Goal: Transaction & Acquisition: Purchase product/service

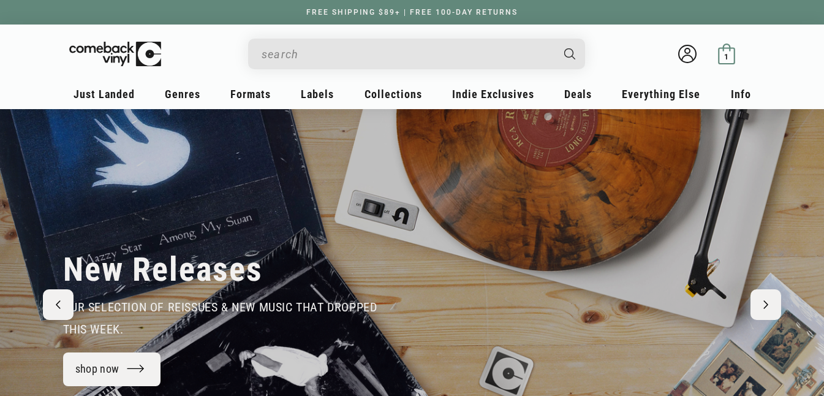
click at [728, 56] on span "1" at bounding box center [726, 56] width 4 height 9
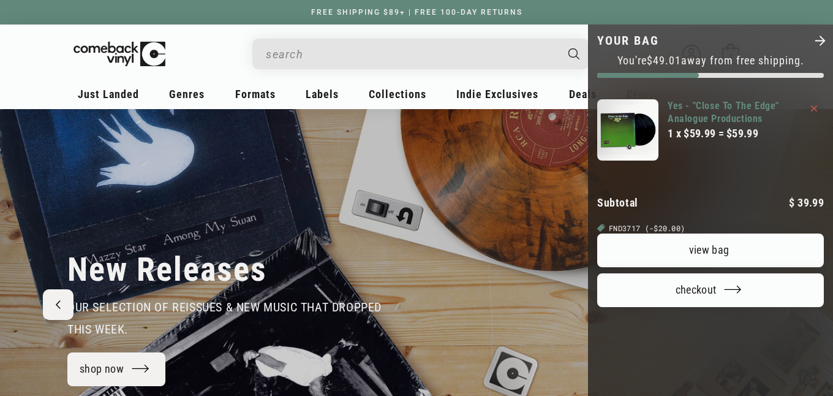
click at [693, 113] on link "Yes - "Close To The Edge" Analogue Productions" at bounding box center [735, 112] width 134 height 26
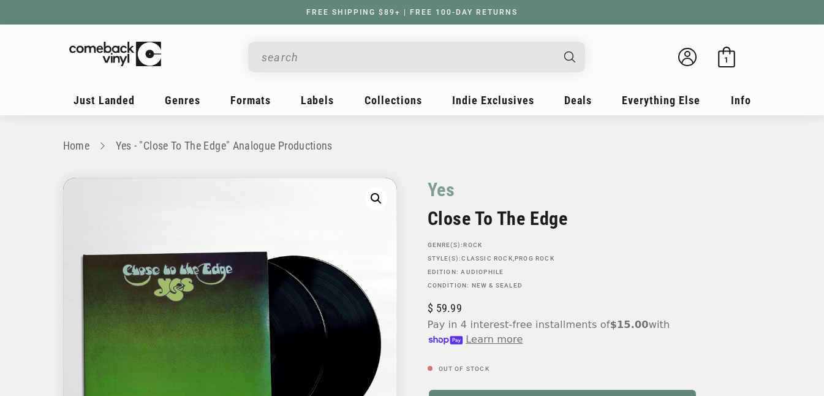
drag, startPoint x: 832, startPoint y: 48, endPoint x: 829, endPoint y: 39, distance: 9.7
click at [823, 41] on html "Skip to content You can't add more than to the bag. Item added to bag Item remo…" at bounding box center [412, 198] width 824 height 396
click at [721, 55] on icon at bounding box center [726, 57] width 21 height 21
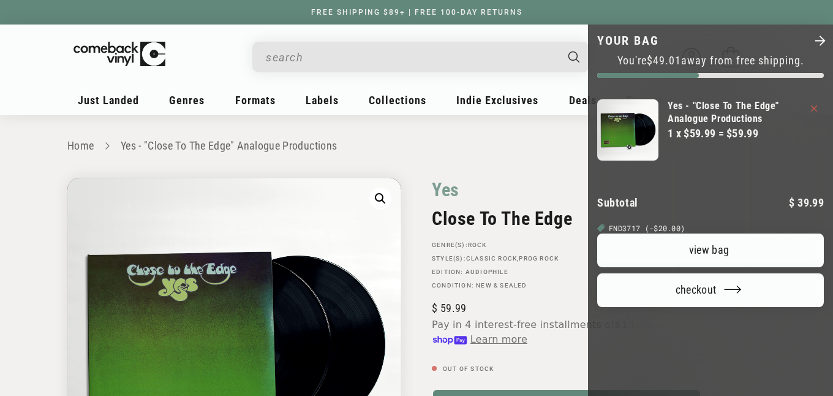
click at [811, 109] on icon "Your bag" at bounding box center [814, 108] width 6 height 6
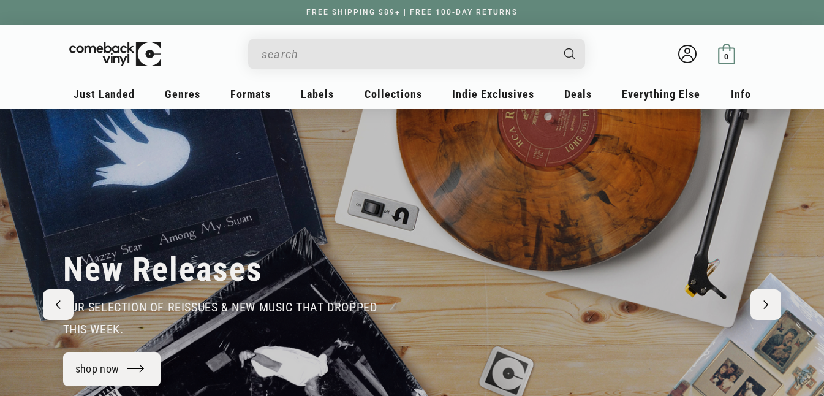
click at [724, 55] on span "0" at bounding box center [726, 56] width 4 height 9
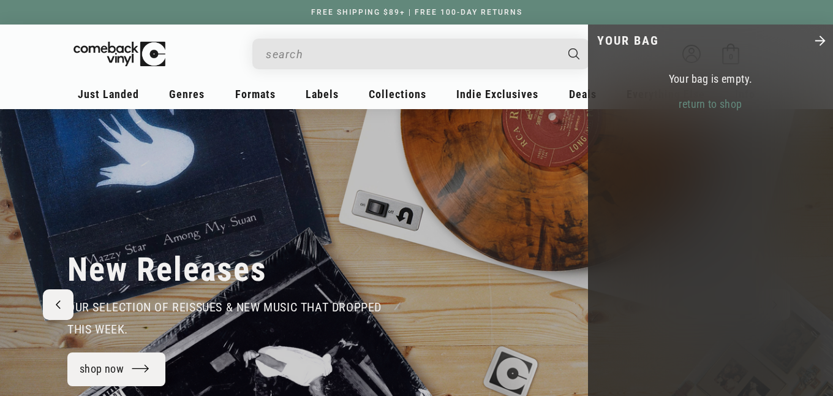
click at [715, 105] on link "return to shop" at bounding box center [710, 103] width 83 height 13
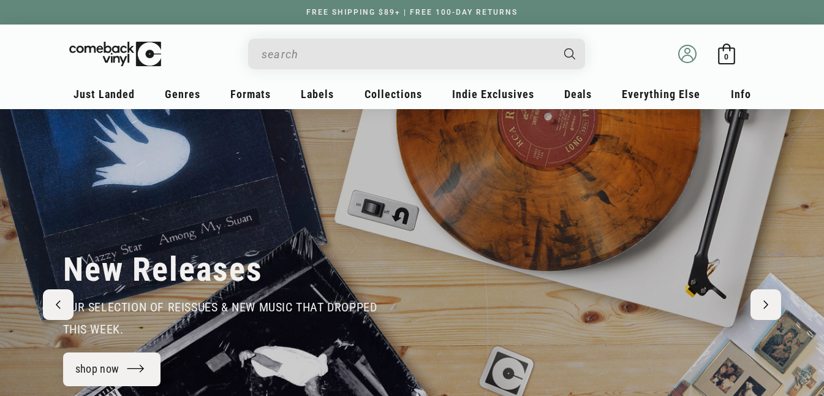
click at [690, 55] on icon at bounding box center [687, 54] width 18 height 18
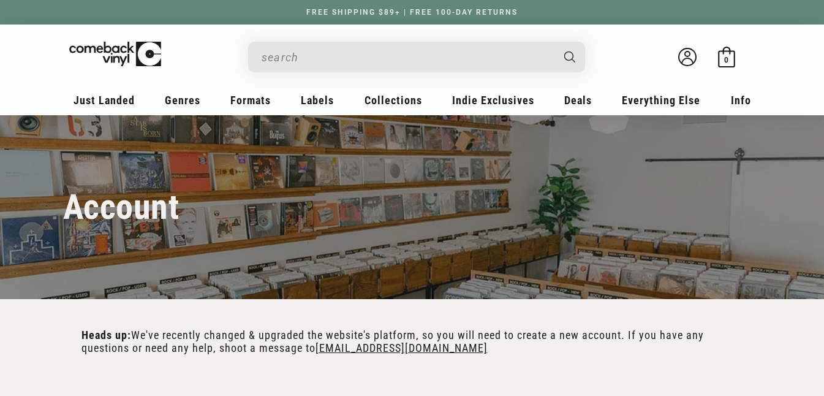
type input "[EMAIL_ADDRESS][DOMAIN_NAME]"
click at [690, 55] on icon at bounding box center [687, 57] width 18 height 18
type input "[EMAIL_ADDRESS][DOMAIN_NAME]"
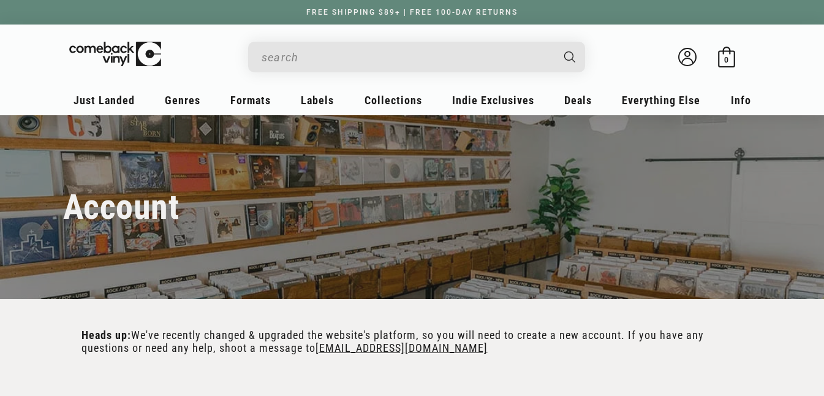
click at [690, 55] on icon at bounding box center [687, 57] width 18 height 18
type input "[EMAIL_ADDRESS][DOMAIN_NAME]"
type input "atwatervillagelawyer@gmail.com"
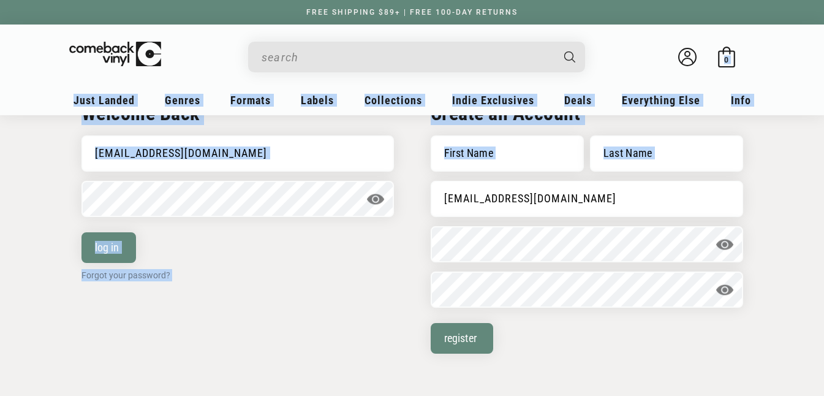
drag, startPoint x: 832, startPoint y: 55, endPoint x: 825, endPoint y: 179, distance: 124.5
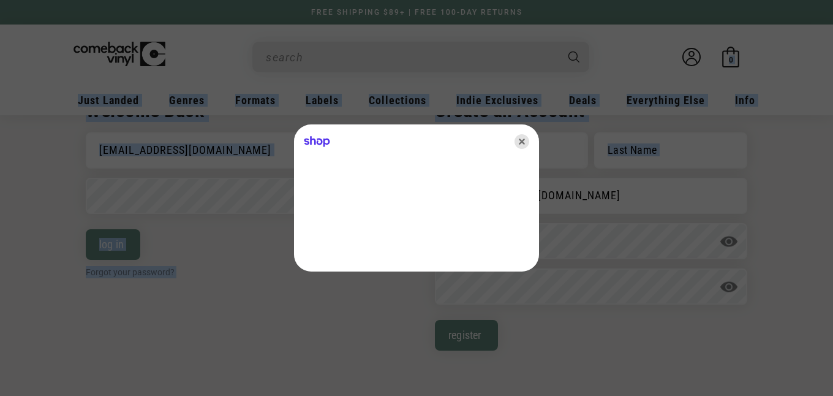
click at [523, 144] on icon "Close" at bounding box center [521, 141] width 15 height 15
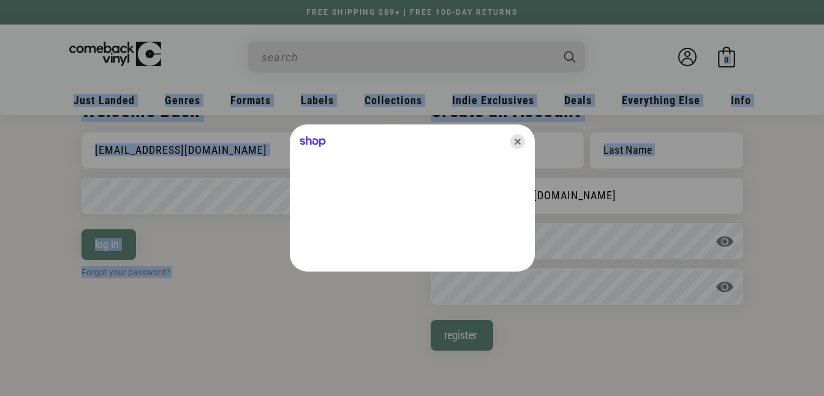
click at [520, 141] on icon "Close" at bounding box center [517, 141] width 15 height 15
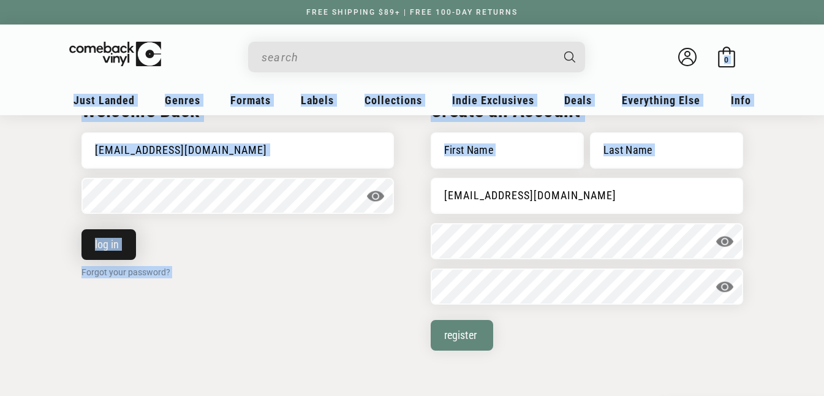
click at [111, 238] on button "log in" at bounding box center [108, 244] width 55 height 31
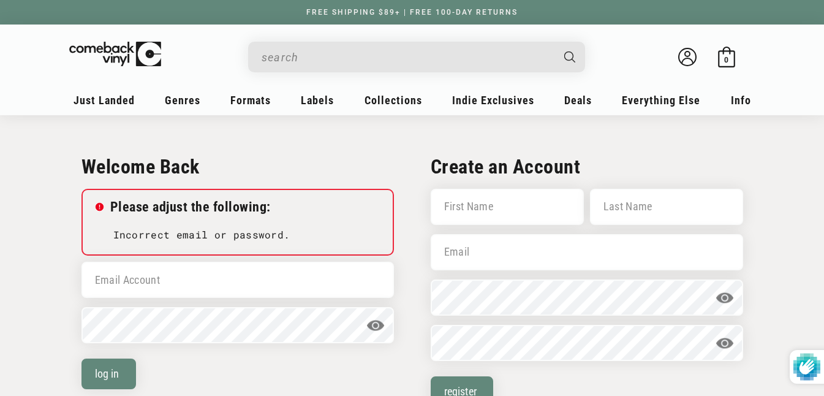
scroll to position [266, 0]
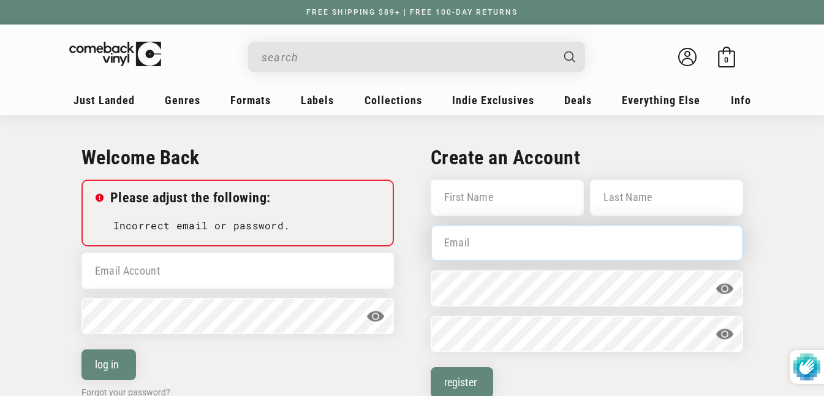
type input "atwatervillagelawyer@gmail.com"
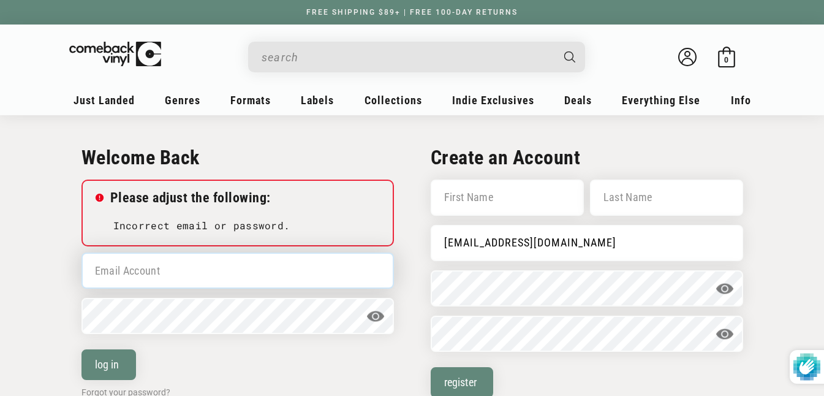
type input "atwatervillagelawyer@gmail.com"
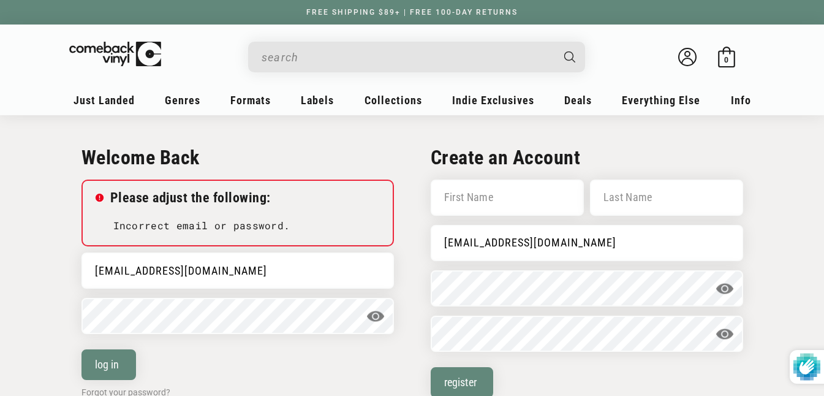
click at [256, 290] on form "Error Please adjust the following: Incorrect email or password. Email Account a…" at bounding box center [237, 288] width 312 height 219
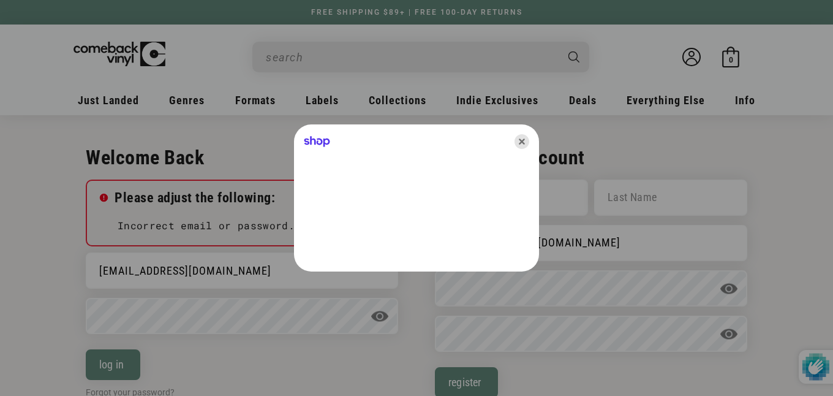
click at [524, 139] on icon "Close" at bounding box center [521, 141] width 15 height 15
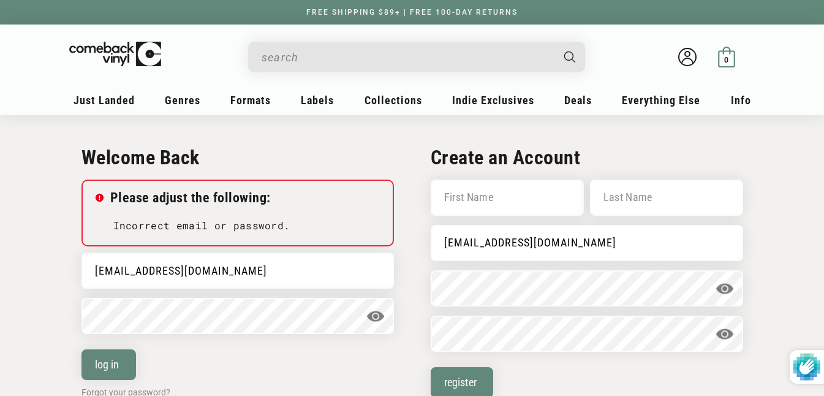
click at [721, 62] on icon at bounding box center [726, 57] width 21 height 21
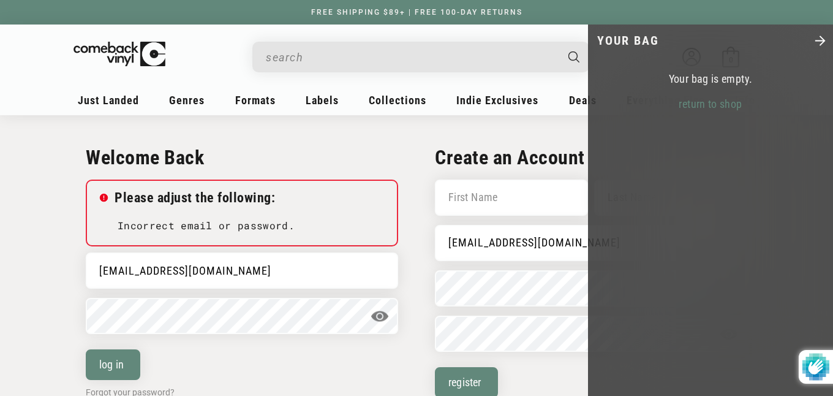
click at [473, 46] on div at bounding box center [416, 198] width 833 height 396
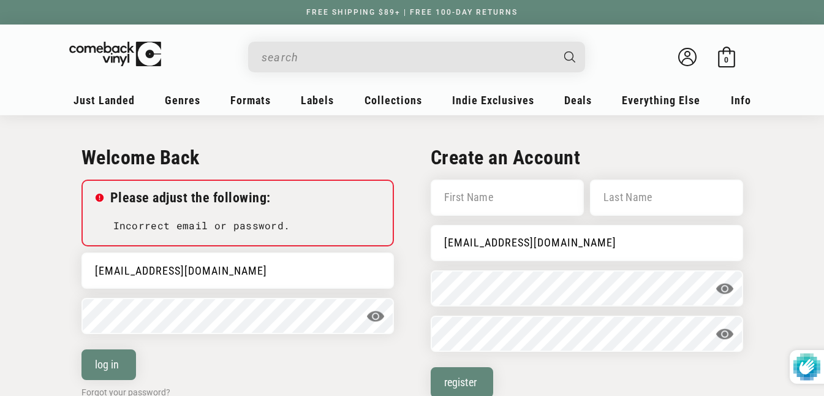
click at [396, 58] on input "When autocomplete results are available use up and down arrows to review and en…" at bounding box center [407, 57] width 290 height 25
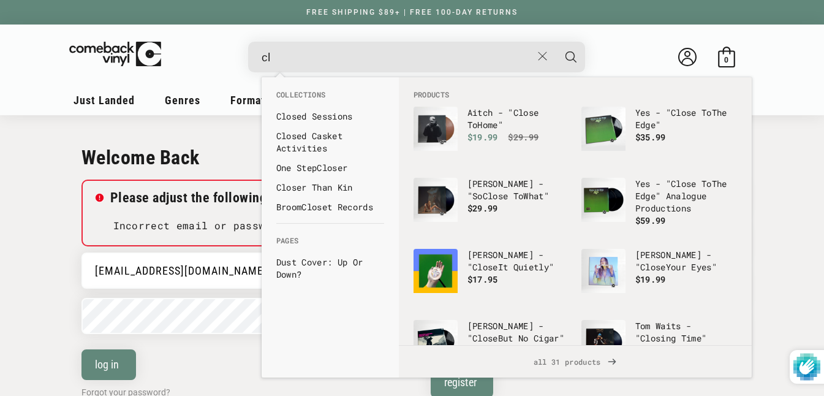
type input "c"
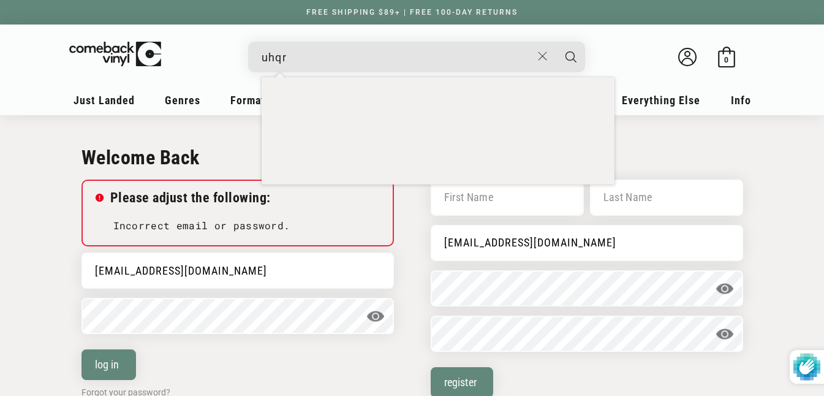
type input "uhqr"
click at [555, 42] on button "Search" at bounding box center [570, 57] width 31 height 31
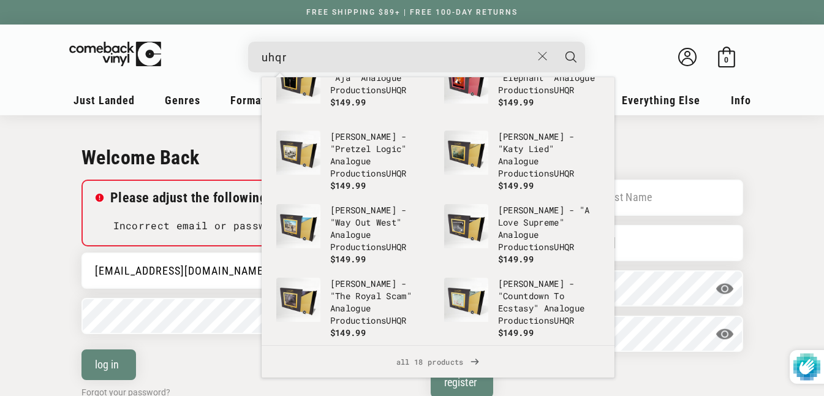
scroll to position [119, 0]
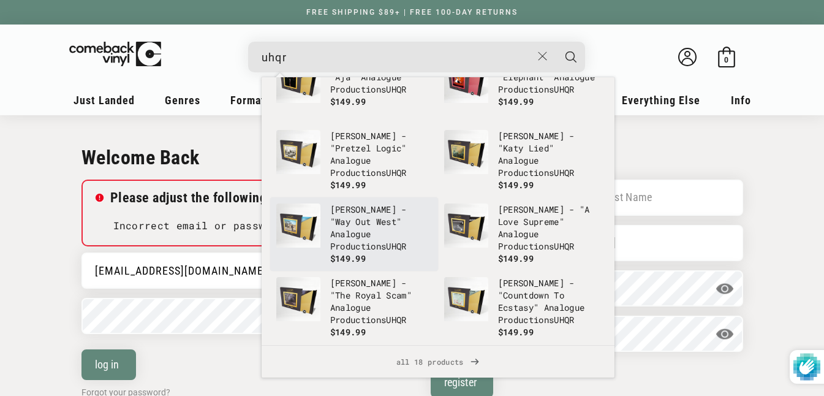
click at [337, 246] on p "Sonny Rollins - "Way Out West" Analogue Productions UHQR" at bounding box center [381, 227] width 102 height 49
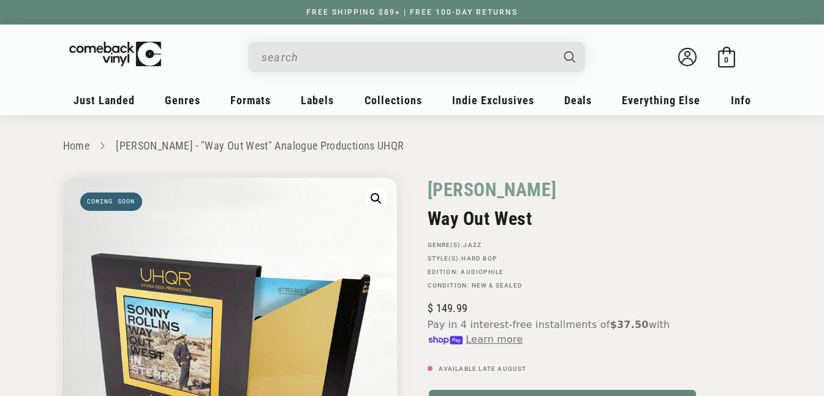
click at [424, 53] on input "When autocomplete results are available use up and down arrows to review and en…" at bounding box center [407, 57] width 290 height 25
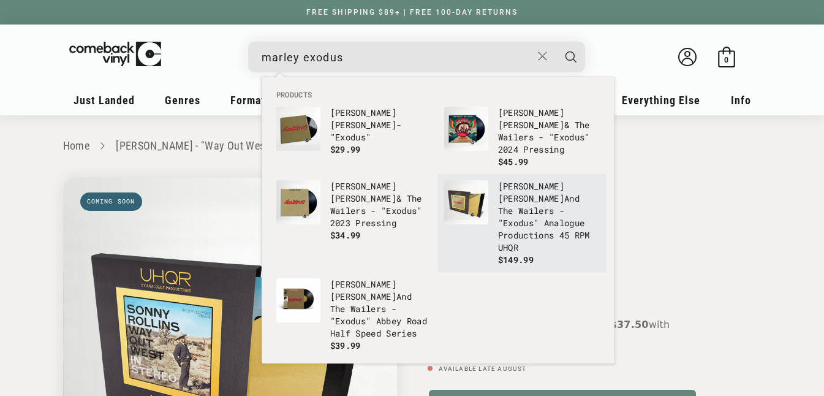
type input "marley exodus"
click at [548, 192] on b "[PERSON_NAME]" at bounding box center [531, 198] width 66 height 12
